Goal: Communication & Community: Answer question/provide support

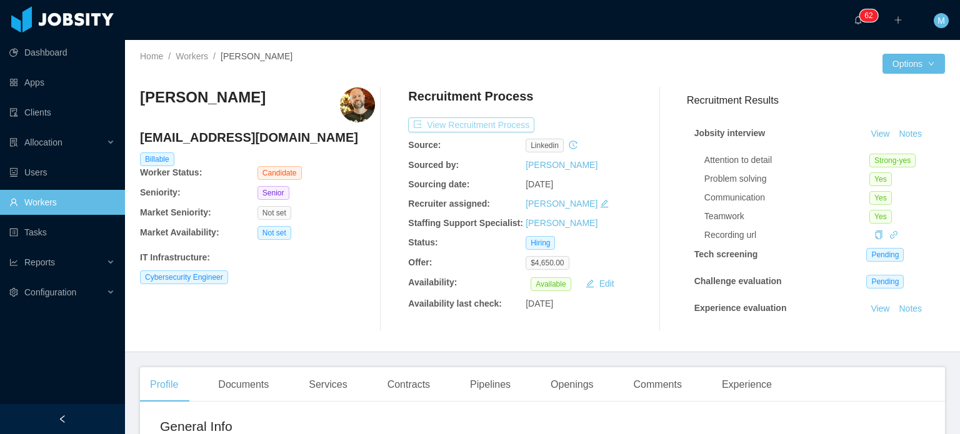
click at [476, 120] on button "View Recruitment Process" at bounding box center [471, 124] width 126 height 15
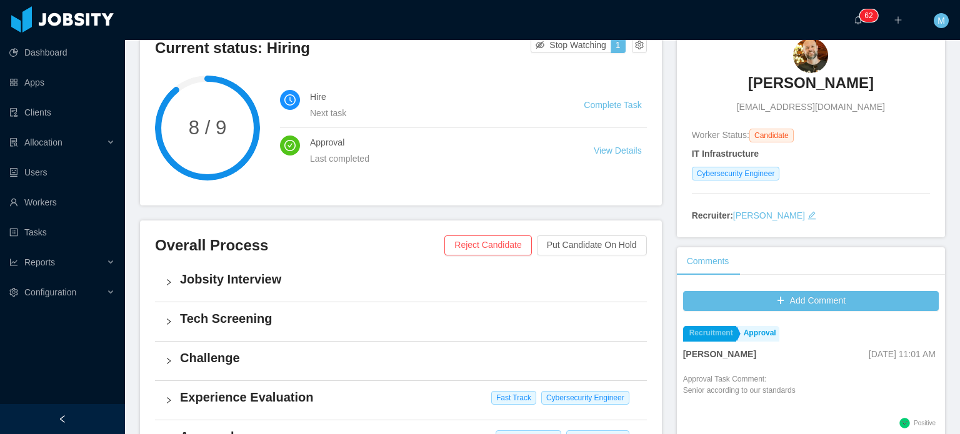
scroll to position [250, 0]
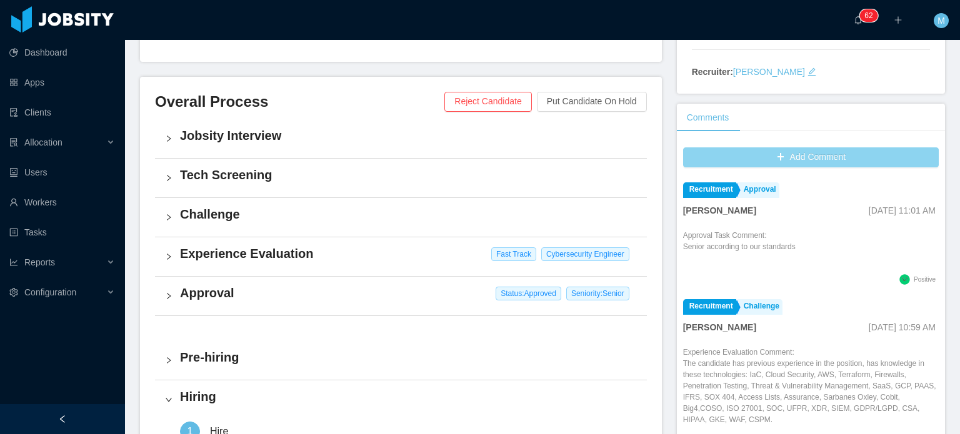
click at [735, 166] on button "Add Comment" at bounding box center [811, 157] width 256 height 20
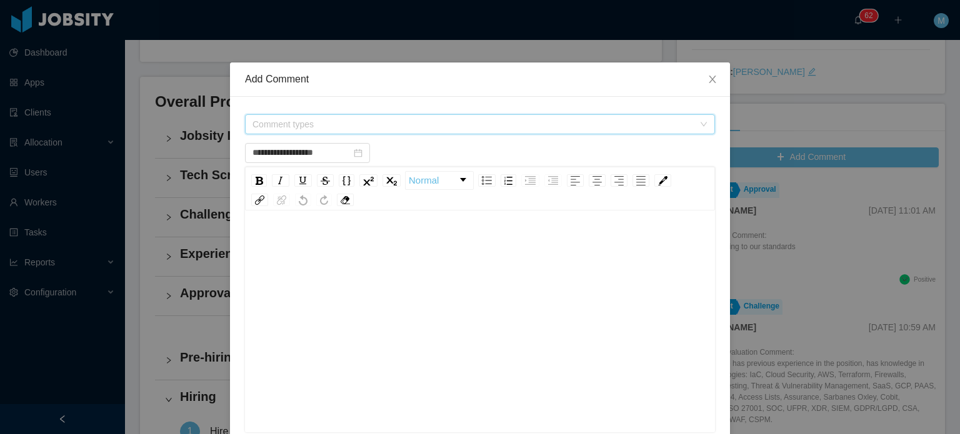
click at [357, 117] on span "Comment types" at bounding box center [475, 124] width 447 height 19
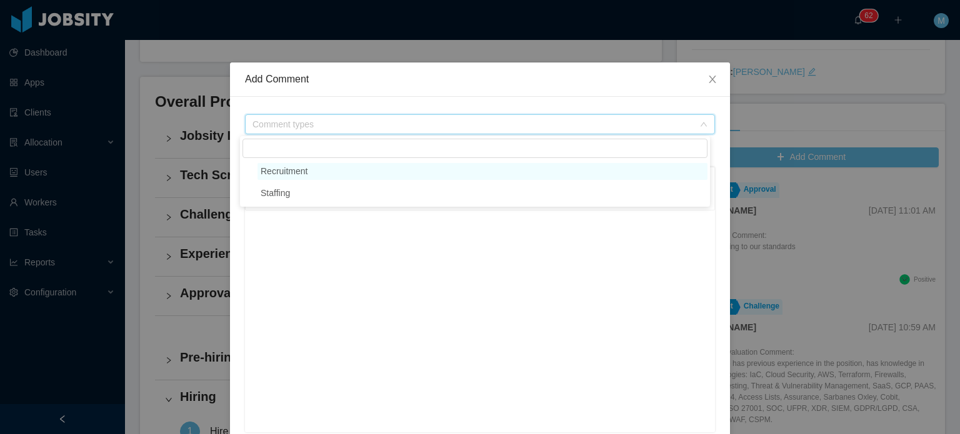
click at [336, 174] on span "Recruitment" at bounding box center [482, 171] width 450 height 17
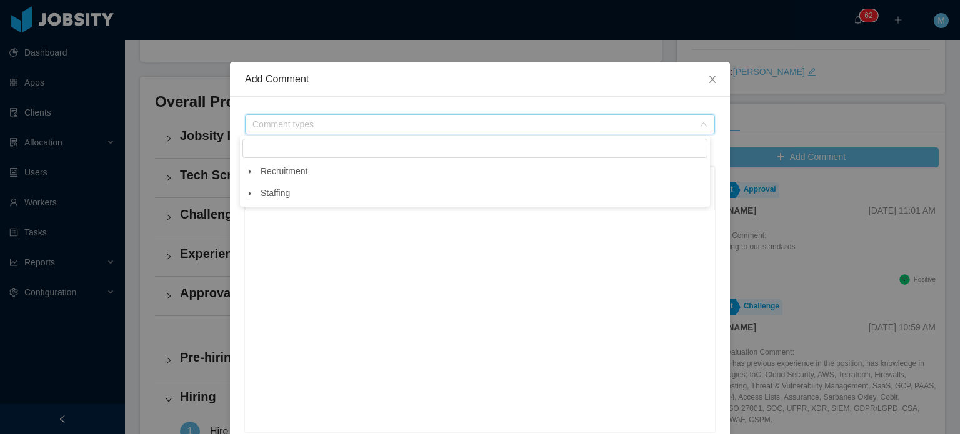
click at [256, 177] on span at bounding box center [249, 171] width 15 height 15
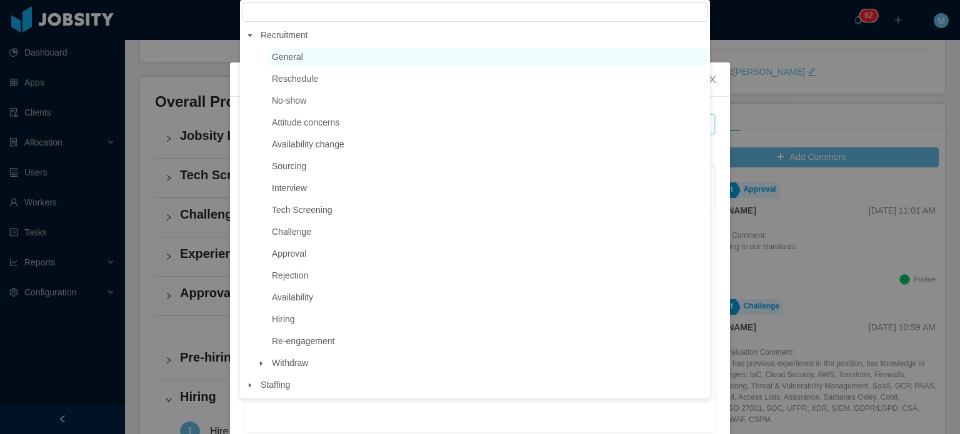
click at [330, 62] on span "General" at bounding box center [488, 57] width 439 height 17
type input "**********"
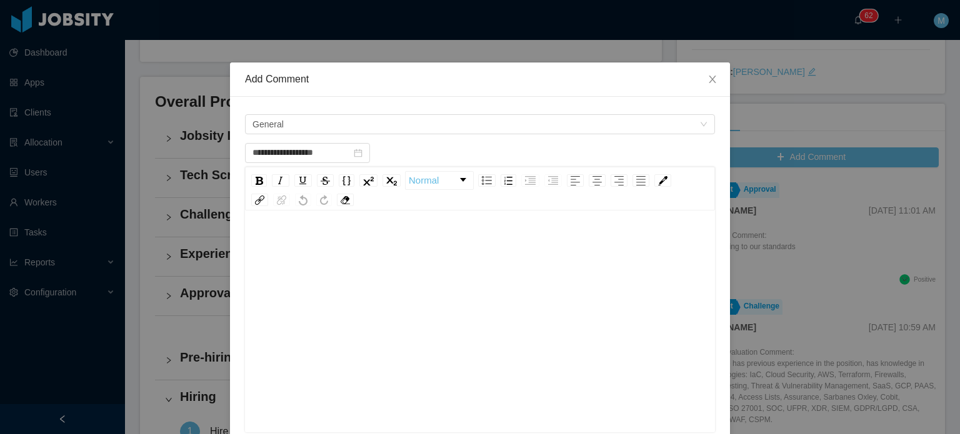
click at [344, 232] on div "rdw-editor" at bounding box center [480, 244] width 450 height 25
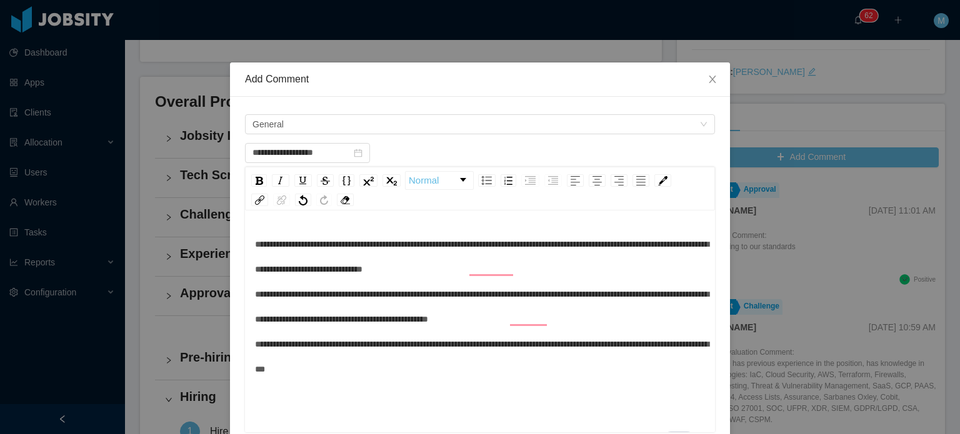
click at [255, 296] on span "**********" at bounding box center [482, 307] width 454 height 134
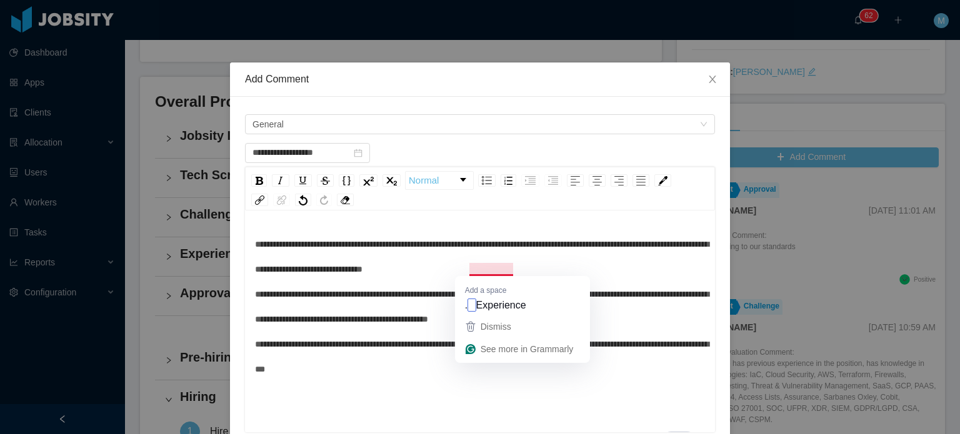
click at [499, 271] on span "**********" at bounding box center [482, 307] width 454 height 134
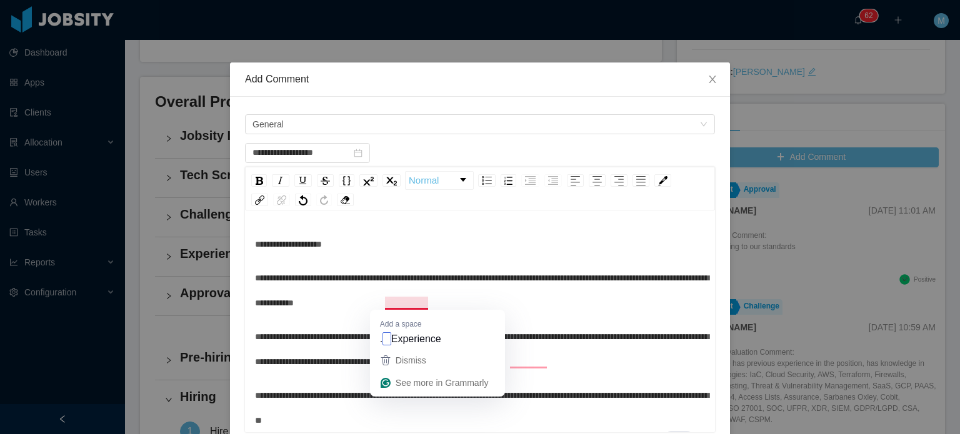
click at [382, 298] on span "**********" at bounding box center [482, 291] width 454 height 34
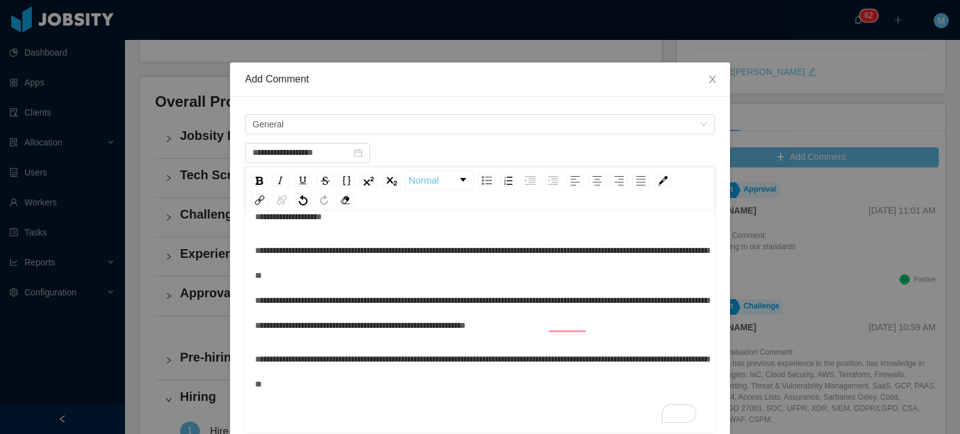
scroll to position [7, 0]
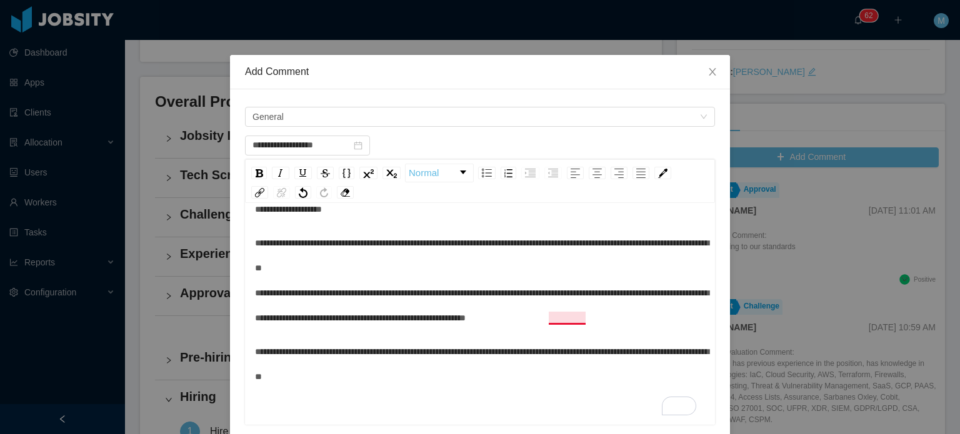
click at [547, 322] on span "**********" at bounding box center [482, 281] width 454 height 84
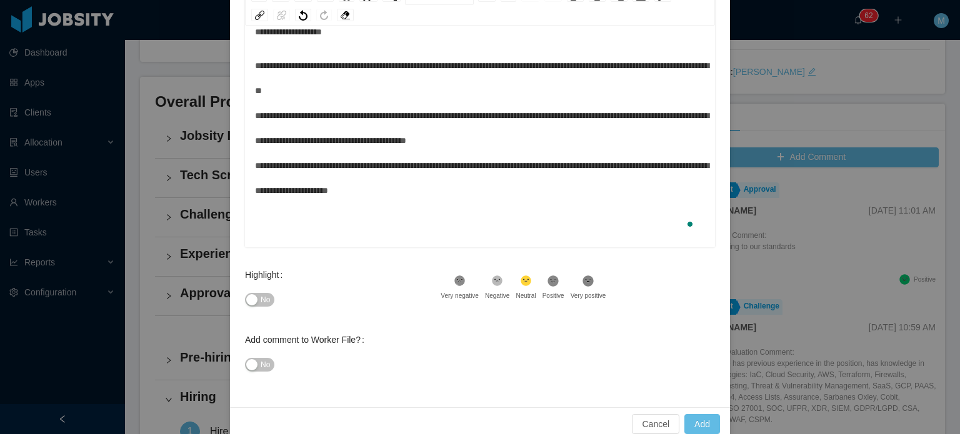
scroll to position [194, 0]
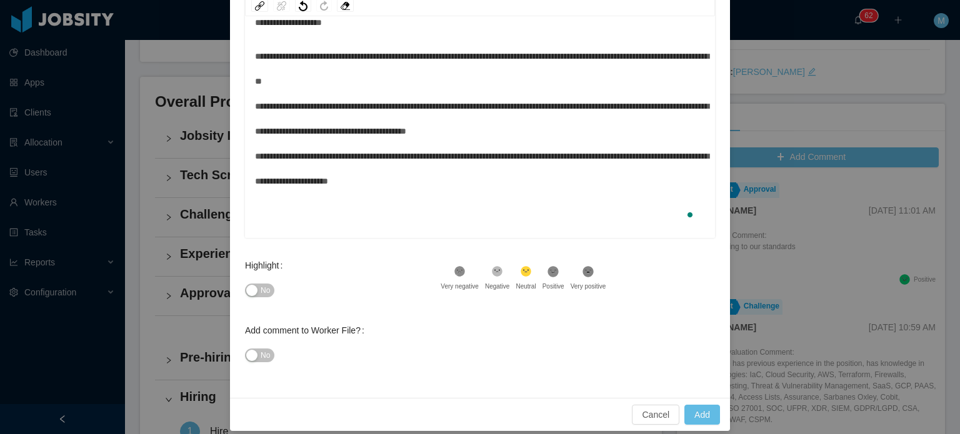
click at [252, 284] on button "No" at bounding box center [259, 291] width 29 height 14
click at [245, 341] on div "Add comment to Worker File?" at bounding box center [307, 330] width 124 height 25
click at [256, 349] on button "No" at bounding box center [259, 356] width 29 height 14
click at [700, 417] on button "Add" at bounding box center [702, 415] width 36 height 20
type input "**********"
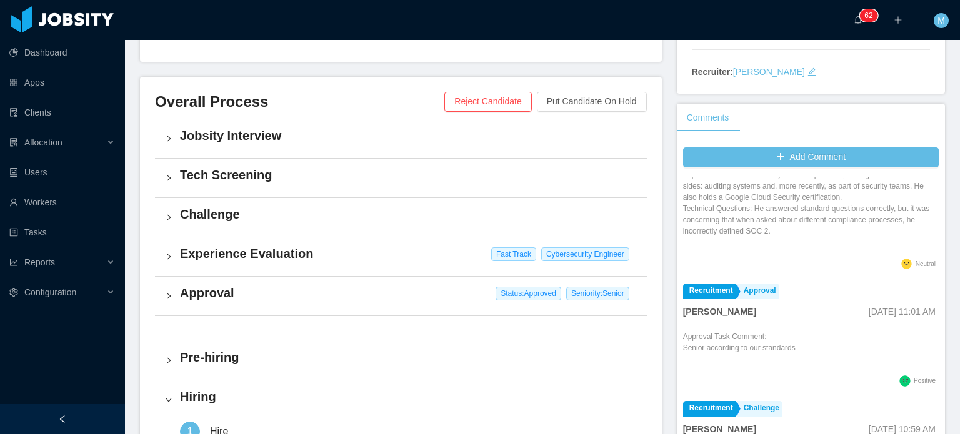
scroll to position [0, 0]
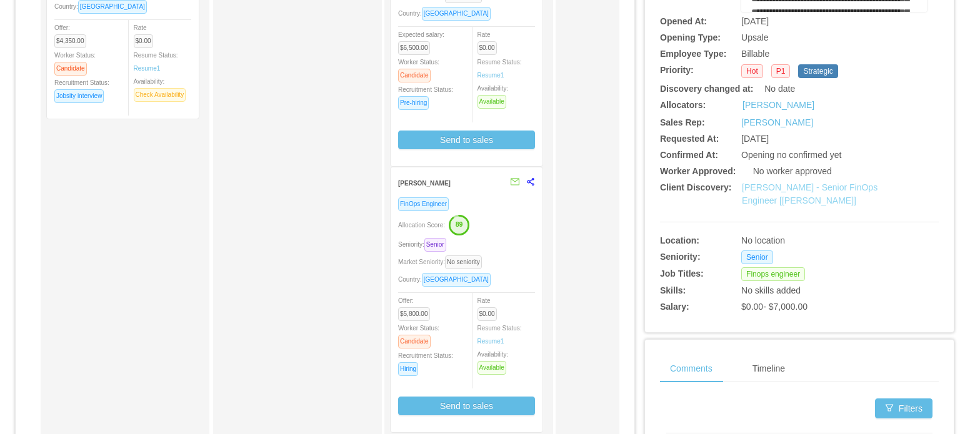
scroll to position [250, 0]
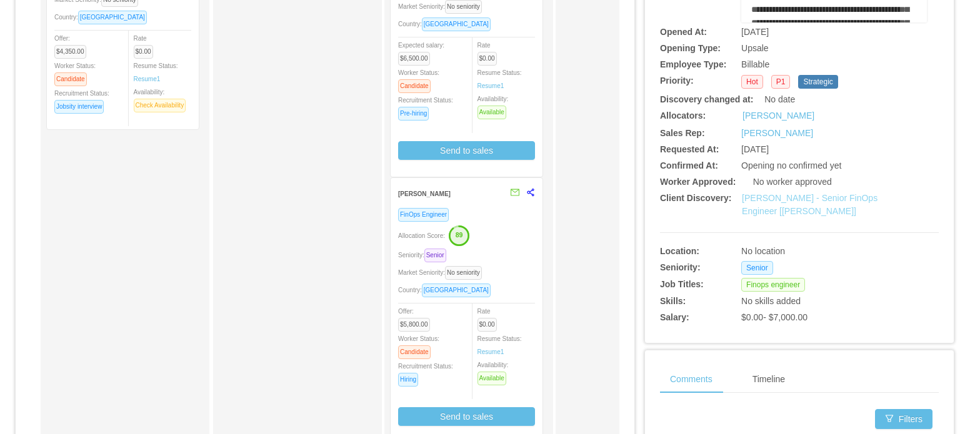
click at [803, 201] on link "[PERSON_NAME] - Senior FinOps Engineer [[PERSON_NAME]]" at bounding box center [810, 204] width 136 height 23
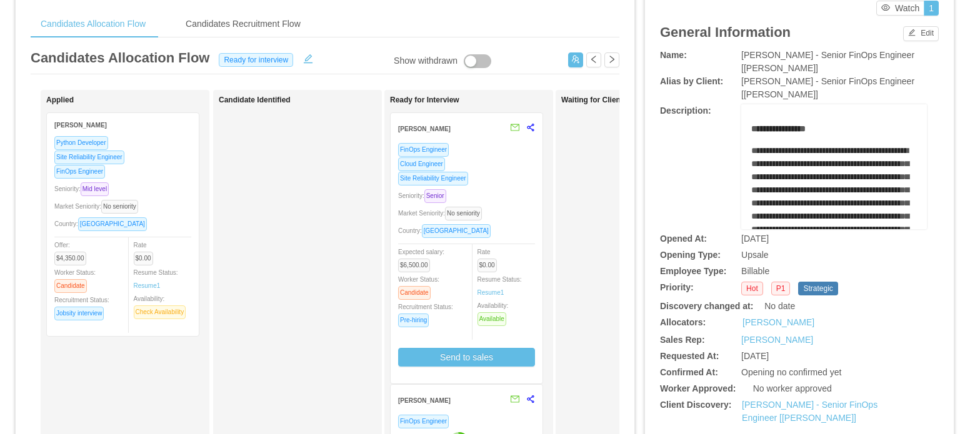
scroll to position [0, 0]
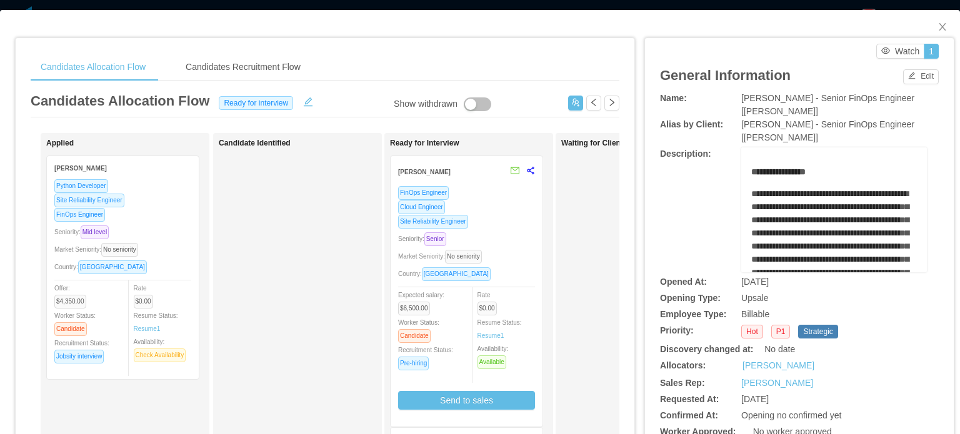
drag, startPoint x: 735, startPoint y: 102, endPoint x: 786, endPoint y: 134, distance: 60.3
click at [786, 134] on div "**********" at bounding box center [799, 335] width 279 height 486
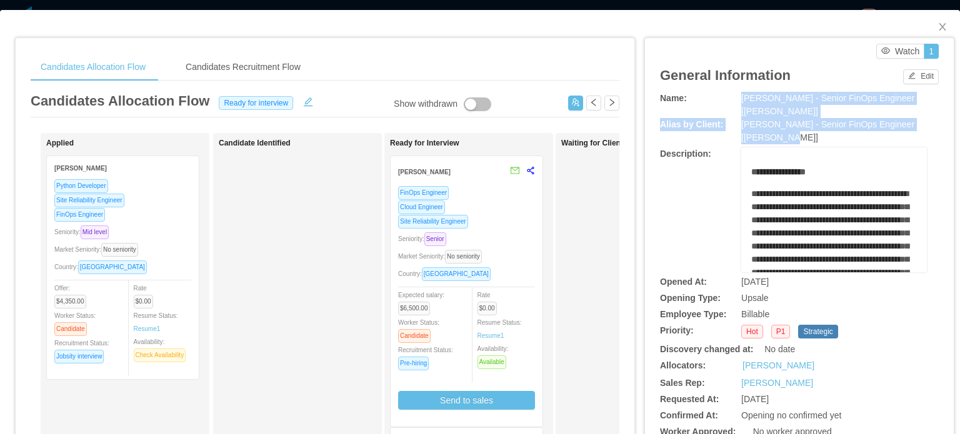
click at [786, 134] on div "[PERSON_NAME] - Senior FinOps Engineer [[PERSON_NAME]]" at bounding box center [834, 131] width 186 height 26
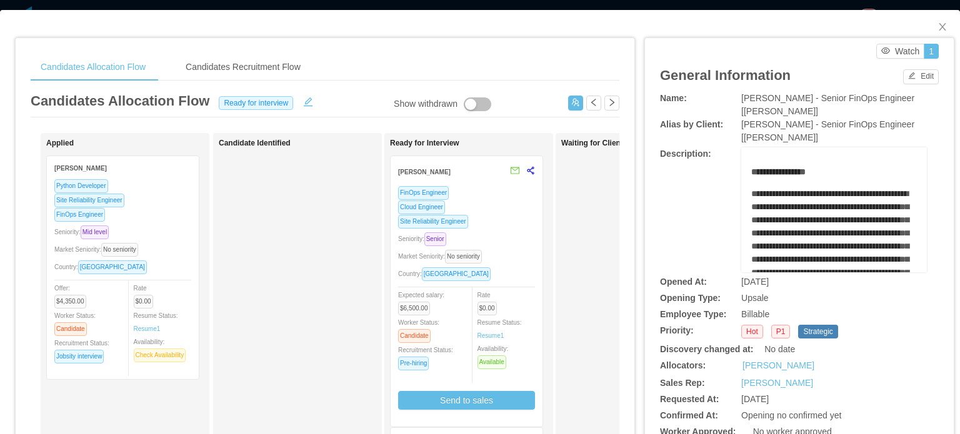
drag, startPoint x: 786, startPoint y: 134, endPoint x: 724, endPoint y: 101, distance: 69.9
click at [724, 101] on div "**********" at bounding box center [799, 335] width 279 height 486
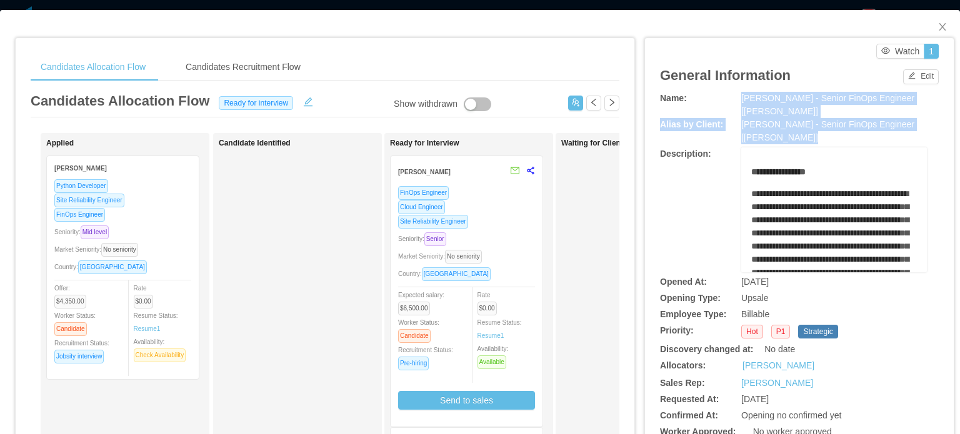
click at [724, 101] on div "Name:" at bounding box center [706, 98] width 93 height 13
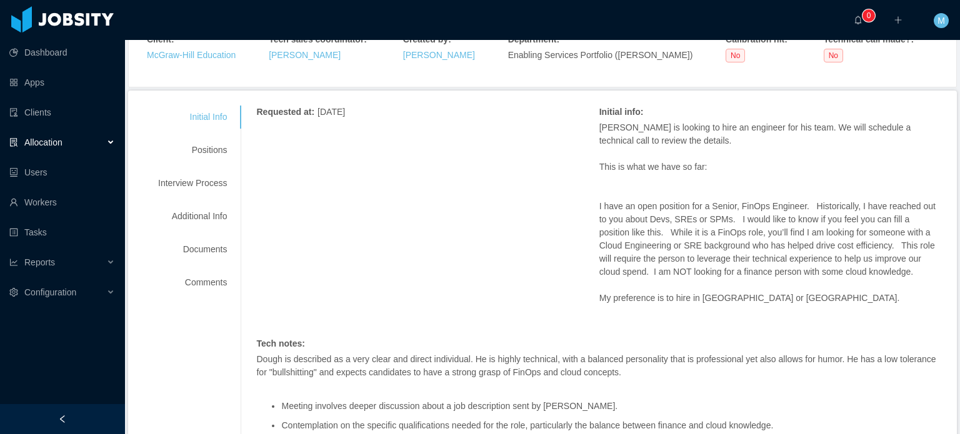
scroll to position [211, 0]
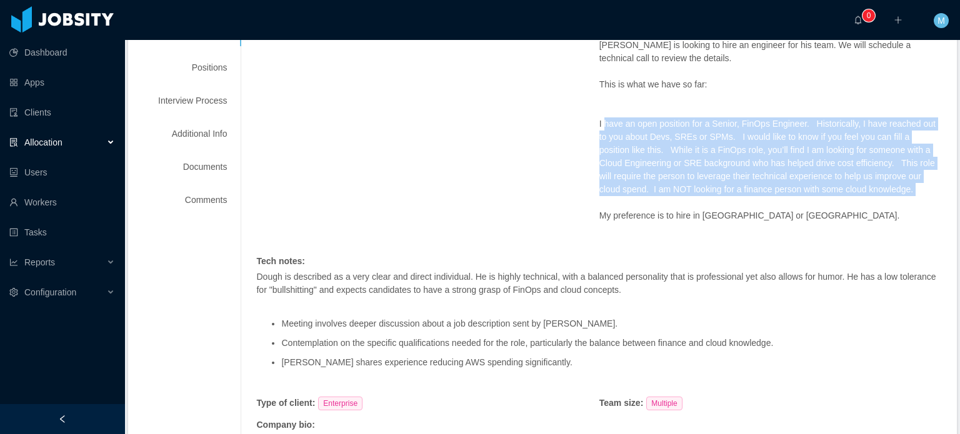
drag, startPoint x: 597, startPoint y: 127, endPoint x: 746, endPoint y: 204, distance: 168.2
click at [745, 204] on div "[PERSON_NAME] is looking to hire an engineer for his team. We will schedule a t…" at bounding box center [770, 144] width 342 height 210
click at [746, 204] on div "[PERSON_NAME] is looking to hire an engineer for his team. We will schedule a t…" at bounding box center [770, 144] width 342 height 210
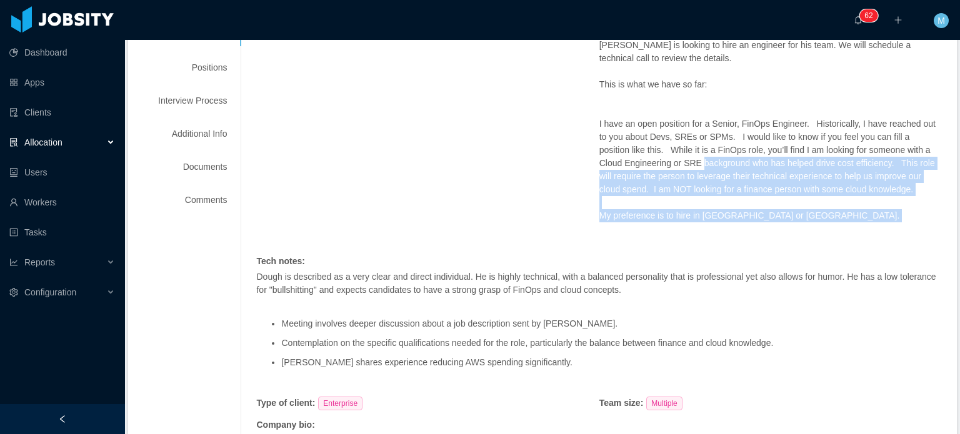
drag, startPoint x: 674, startPoint y: 164, endPoint x: 792, endPoint y: 224, distance: 132.2
click at [792, 224] on div "[PERSON_NAME] is looking to hire an engineer for his team. We will schedule a t…" at bounding box center [770, 144] width 342 height 210
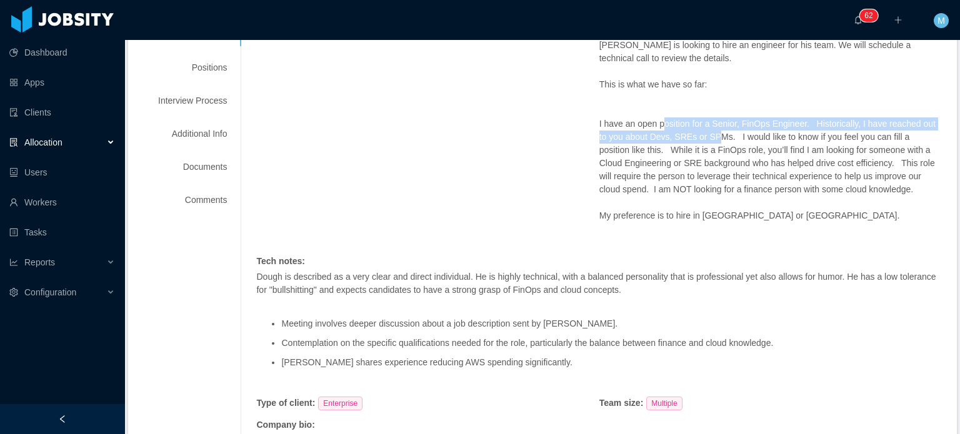
drag, startPoint x: 655, startPoint y: 122, endPoint x: 738, endPoint y: 133, distance: 84.5
click at [728, 133] on p "I have an open position for a Senior, FinOps Engineer. Historically, I have rea…" at bounding box center [770, 150] width 342 height 92
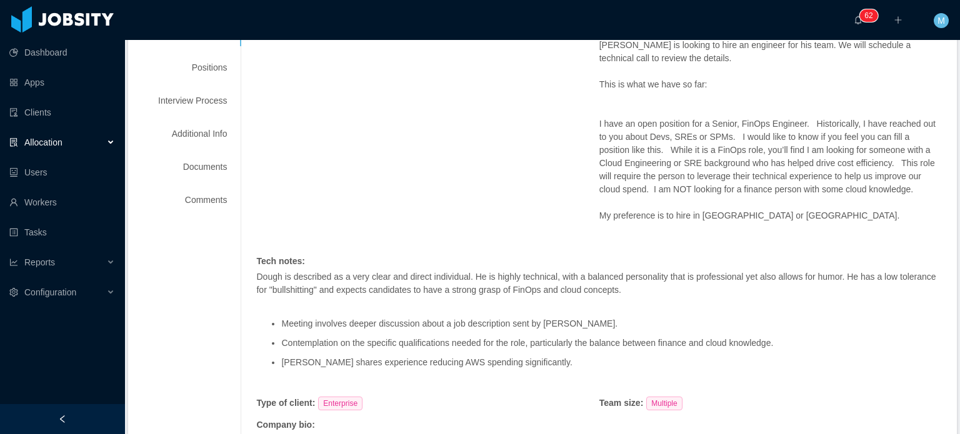
click at [738, 133] on p "I have an open position for a Senior, FinOps Engineer. Historically, I have rea…" at bounding box center [770, 150] width 342 height 92
drag, startPoint x: 740, startPoint y: 130, endPoint x: 785, endPoint y: 127, distance: 45.1
click at [772, 129] on p "I have an open position for a Senior, FinOps Engineer. Historically, I have rea…" at bounding box center [770, 150] width 342 height 92
click at [785, 127] on p "I have an open position for a Senior, FinOps Engineer. Historically, I have rea…" at bounding box center [770, 150] width 342 height 92
drag, startPoint x: 642, startPoint y: 136, endPoint x: 691, endPoint y: 138, distance: 49.4
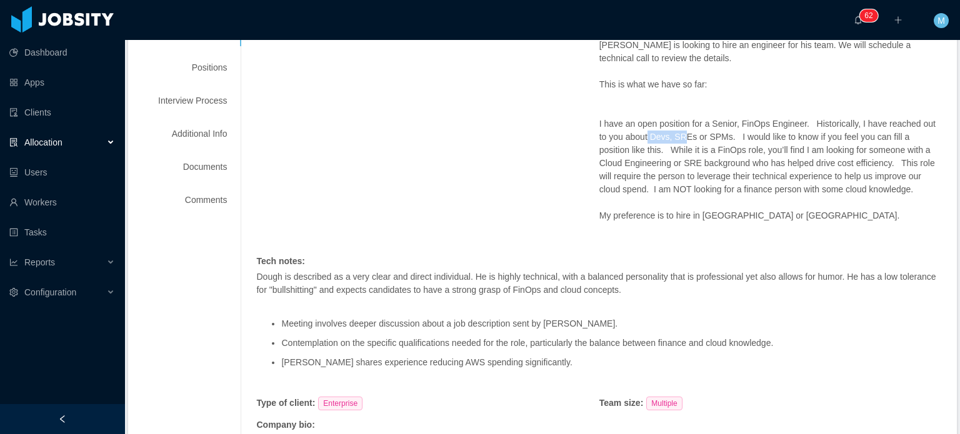
click at [691, 138] on p "I have an open position for a Senior, FinOps Engineer. Historically, I have rea…" at bounding box center [770, 150] width 342 height 92
drag, startPoint x: 710, startPoint y: 138, endPoint x: 724, endPoint y: 137, distance: 14.4
click at [712, 138] on p "I have an open position for a Senior, FinOps Engineer. Historically, I have rea…" at bounding box center [770, 150] width 342 height 92
click at [726, 137] on p "I have an open position for a Senior, FinOps Engineer. Historically, I have rea…" at bounding box center [770, 150] width 342 height 92
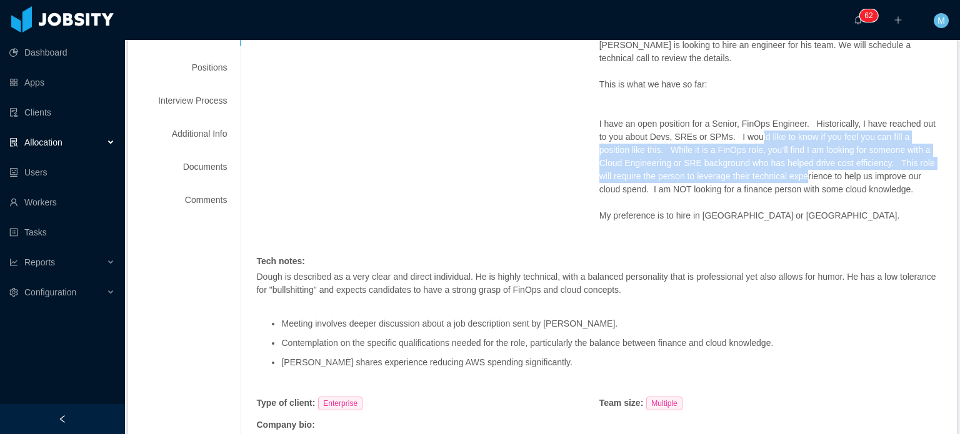
drag, startPoint x: 750, startPoint y: 137, endPoint x: 786, endPoint y: 182, distance: 57.8
click at [786, 182] on p "I have an open position for a Senior, FinOps Engineer. Historically, I have rea…" at bounding box center [770, 150] width 342 height 92
click at [787, 182] on p "I have an open position for a Senior, FinOps Engineer. Historically, I have rea…" at bounding box center [770, 150] width 342 height 92
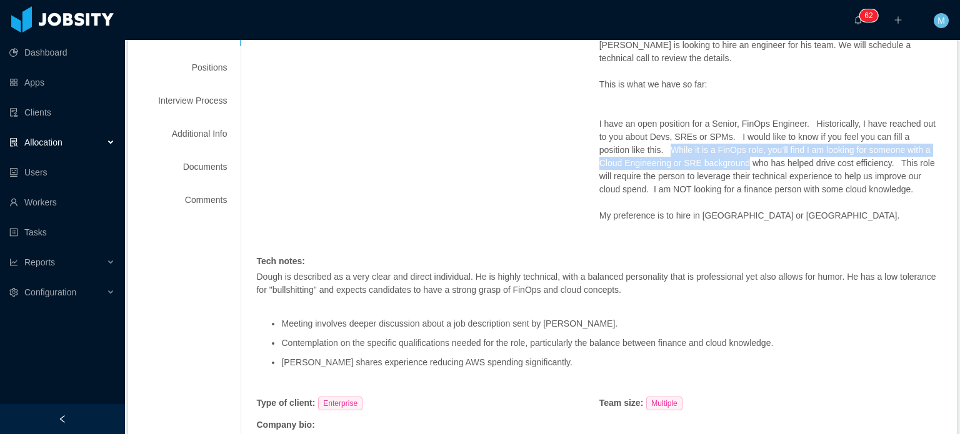
drag, startPoint x: 634, startPoint y: 151, endPoint x: 715, endPoint y: 158, distance: 81.5
click at [715, 158] on p "I have an open position for a Senior, FinOps Engineer. Historically, I have rea…" at bounding box center [770, 150] width 342 height 92
drag, startPoint x: 723, startPoint y: 147, endPoint x: 833, endPoint y: 154, distance: 109.6
click at [829, 157] on p "I have an open position for a Senior, FinOps Engineer. Historically, I have rea…" at bounding box center [770, 150] width 342 height 92
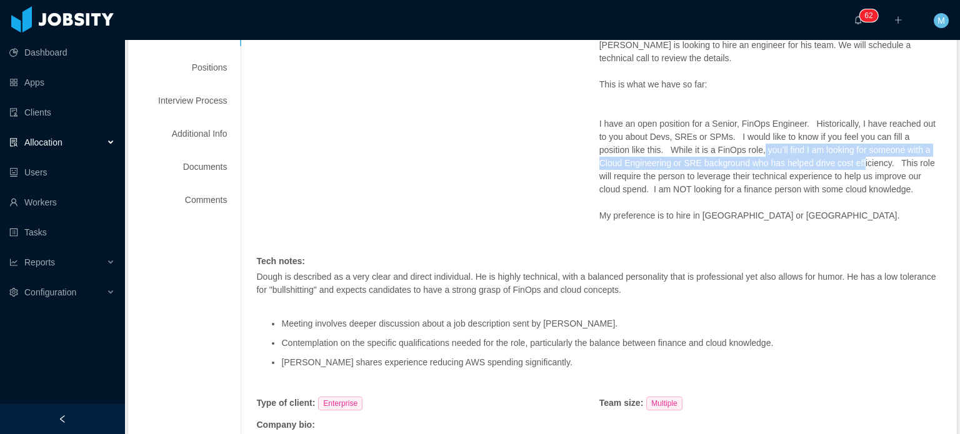
click at [833, 154] on p "I have an open position for a Senior, FinOps Engineer. Historically, I have rea…" at bounding box center [770, 150] width 342 height 92
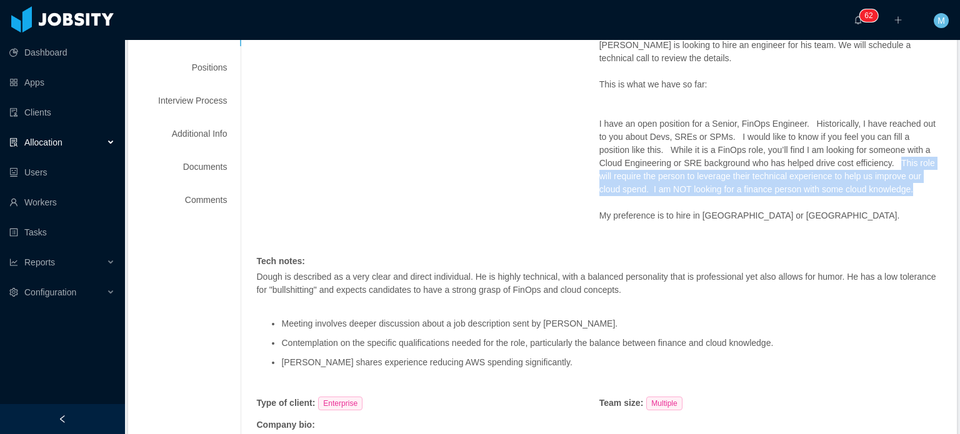
drag, startPoint x: 870, startPoint y: 161, endPoint x: 887, endPoint y: 191, distance: 34.7
click at [887, 191] on p "I have an open position for a Senior, FinOps Engineer. Historically, I have rea…" at bounding box center [770, 150] width 342 height 92
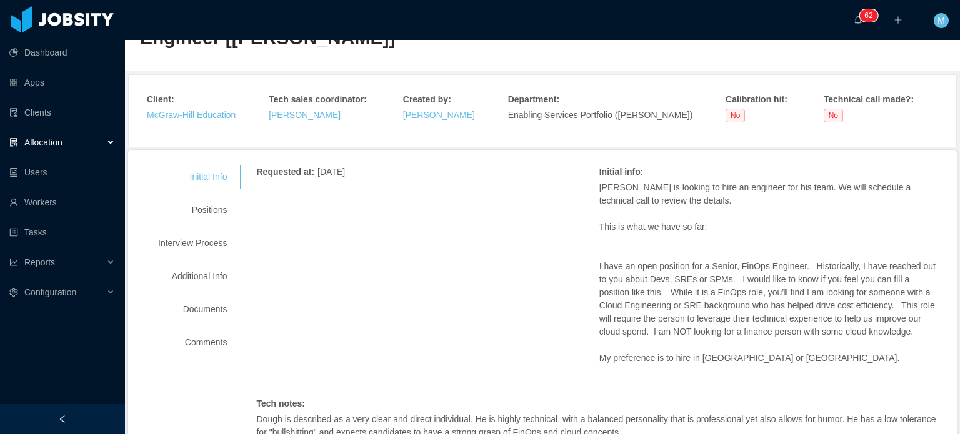
scroll to position [0, 0]
